Goal: Check status: Check status

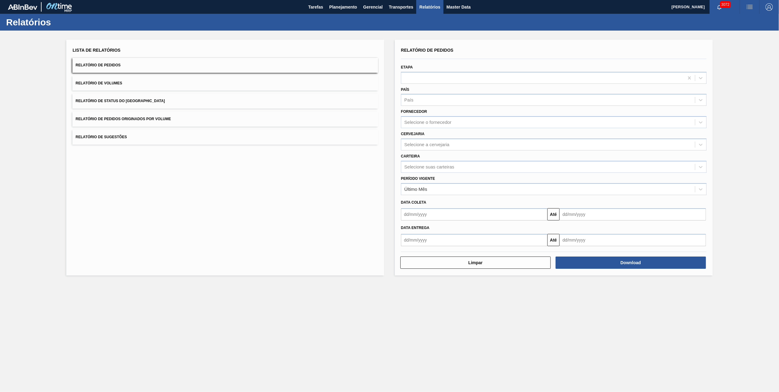
click at [147, 114] on button "Relatório de Pedidos Originados por Volume" at bounding box center [225, 119] width 306 height 15
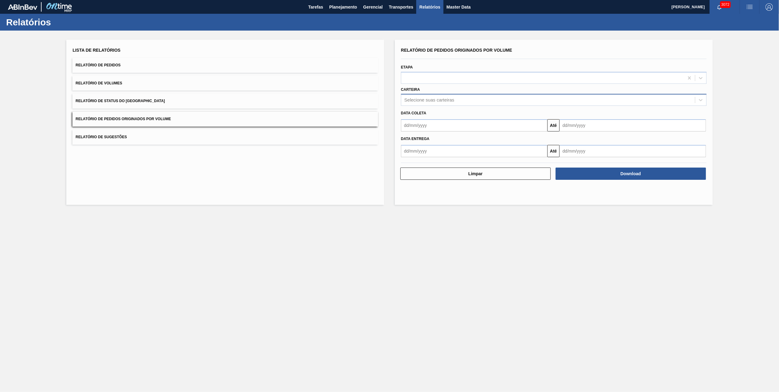
click at [427, 101] on div "Selecione suas carteiras" at bounding box center [430, 100] width 50 height 5
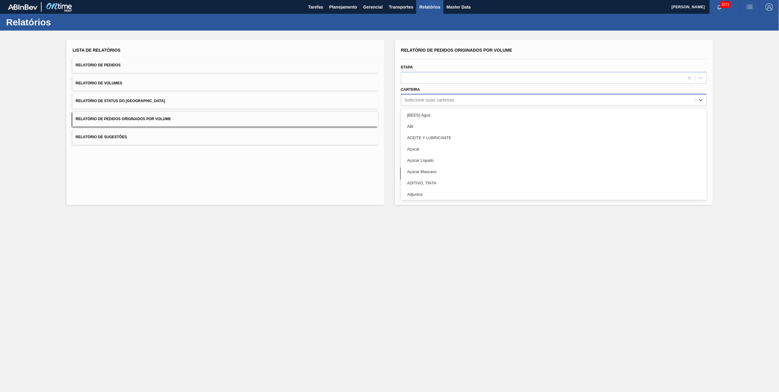
click at [427, 101] on div "Selecione suas carteiras" at bounding box center [430, 100] width 50 height 5
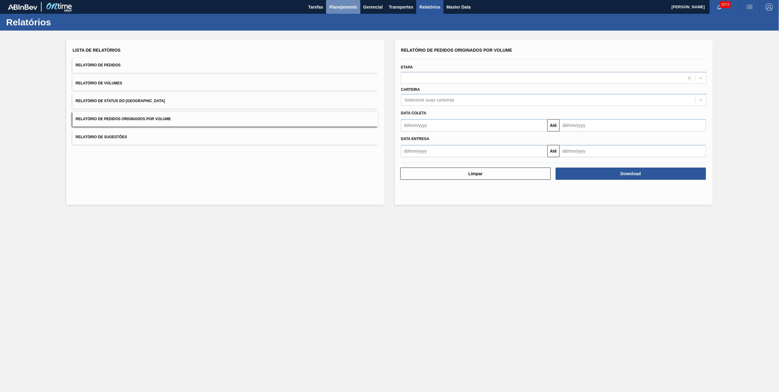
click at [337, 10] on button "Planejamento" at bounding box center [343, 7] width 34 height 14
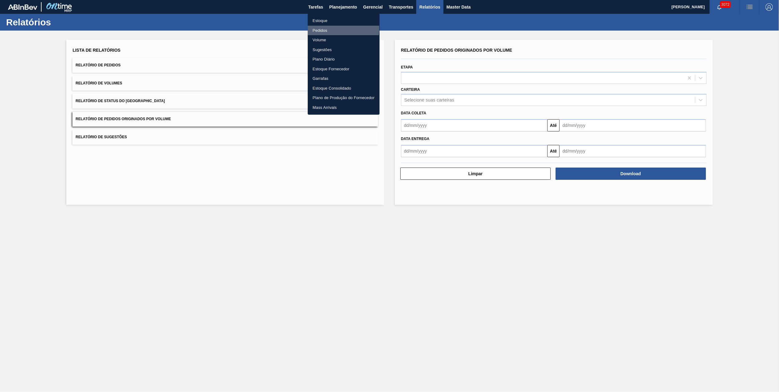
click at [324, 28] on li "Pedidos" at bounding box center [344, 31] width 72 height 10
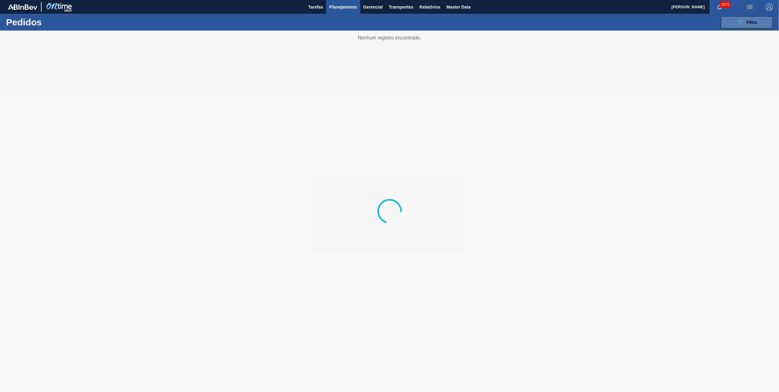
click at [757, 21] on span "Filtro" at bounding box center [752, 22] width 11 height 5
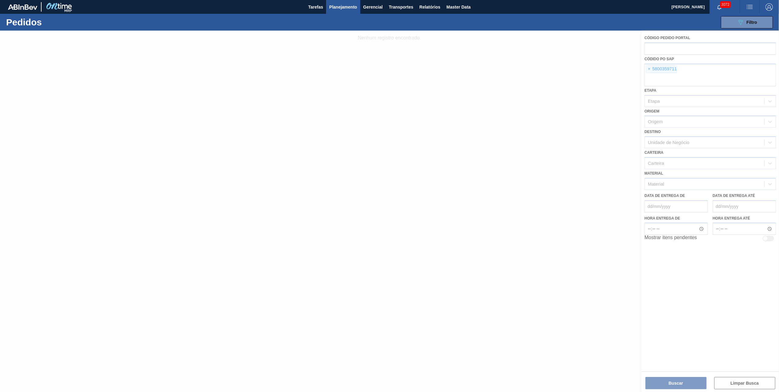
click at [651, 64] on div at bounding box center [389, 211] width 779 height 361
click at [649, 73] on div at bounding box center [389, 211] width 779 height 361
click at [649, 69] on div at bounding box center [389, 211] width 779 height 361
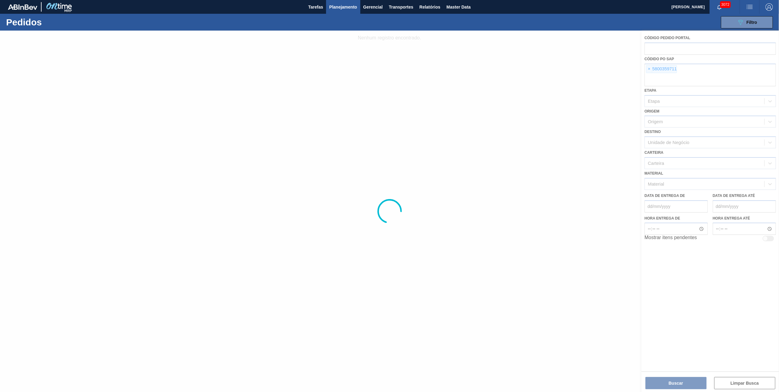
click at [649, 69] on div at bounding box center [389, 211] width 779 height 361
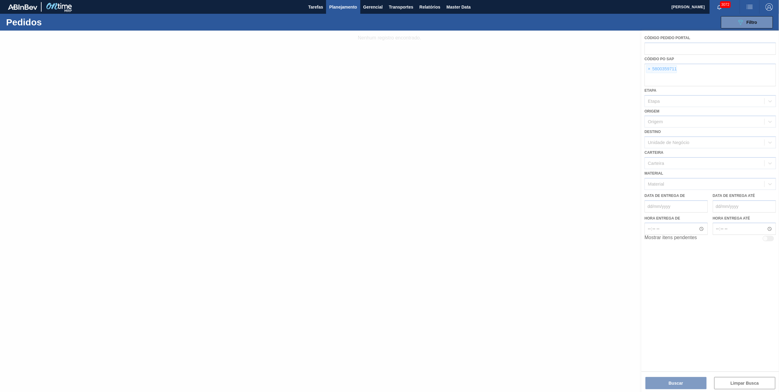
click at [649, 69] on div at bounding box center [389, 211] width 779 height 361
click at [649, 69] on span "×" at bounding box center [650, 68] width 6 height 7
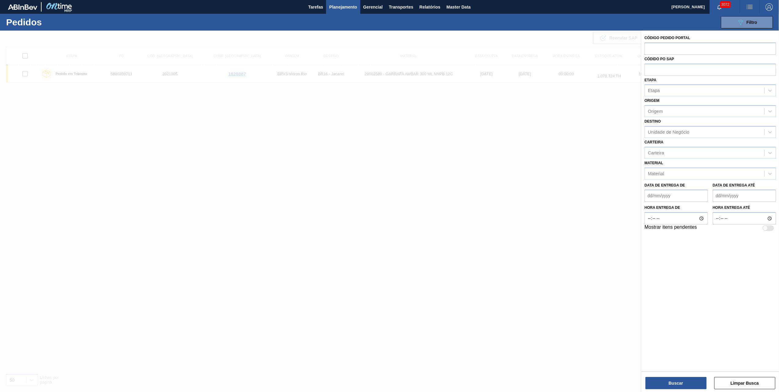
click at [649, 69] on input "text" at bounding box center [710, 70] width 131 height 12
paste input "5800347490"
type input "5800347490"
click at [676, 375] on div "Buscar Limpar Busca" at bounding box center [711, 380] width 138 height 17
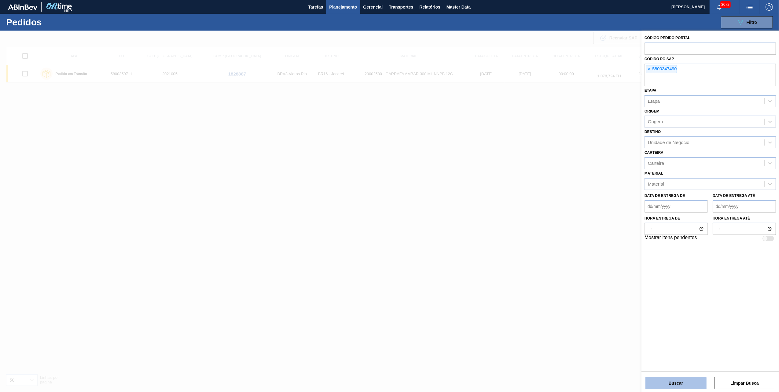
click at [676, 380] on button "Buscar" at bounding box center [676, 383] width 61 height 12
